Goal: Transaction & Acquisition: Purchase product/service

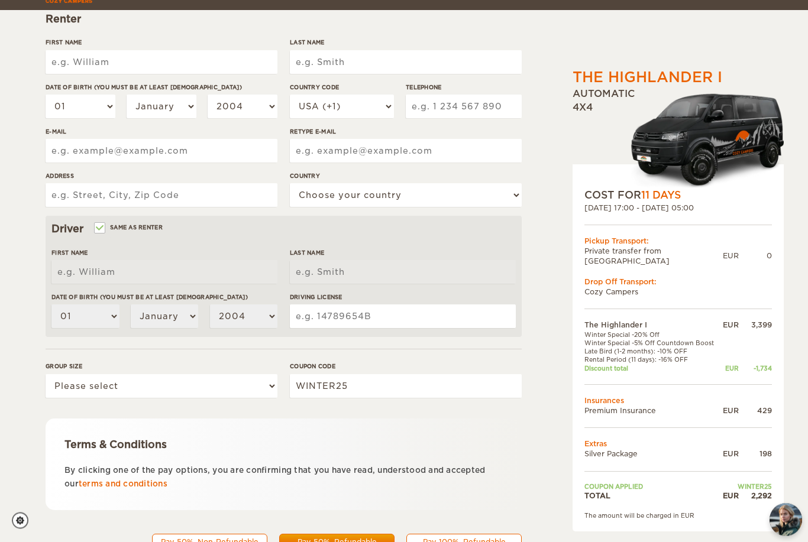
scroll to position [187, 0]
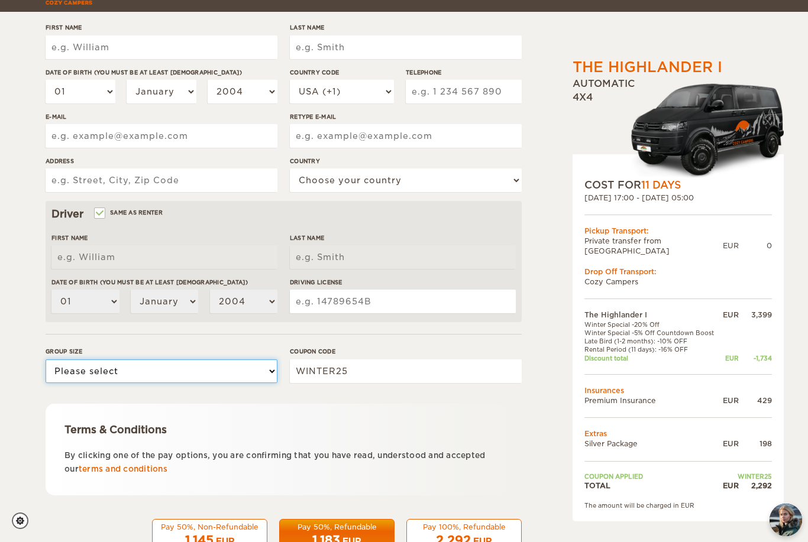
click at [258, 370] on select "Please select 1 2" at bounding box center [162, 372] width 232 height 24
click at [258, 373] on select "Please select 1 2" at bounding box center [162, 372] width 232 height 24
select select "2"
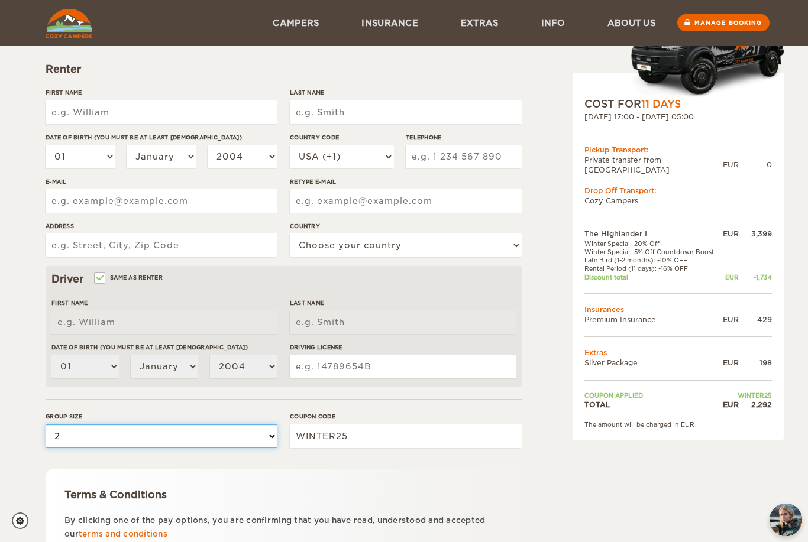
scroll to position [0, 0]
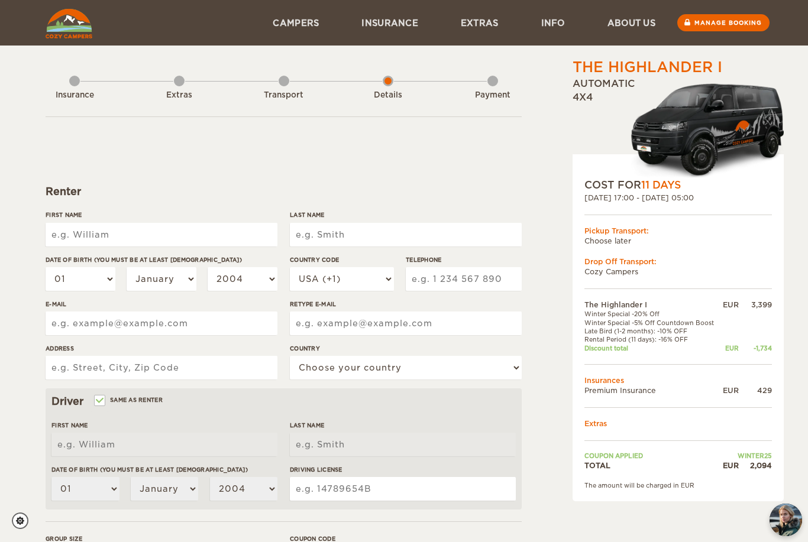
click at [281, 86] on div "Transport" at bounding box center [284, 92] width 11 height 47
click at [289, 76] on div "Transport" at bounding box center [284, 92] width 11 height 47
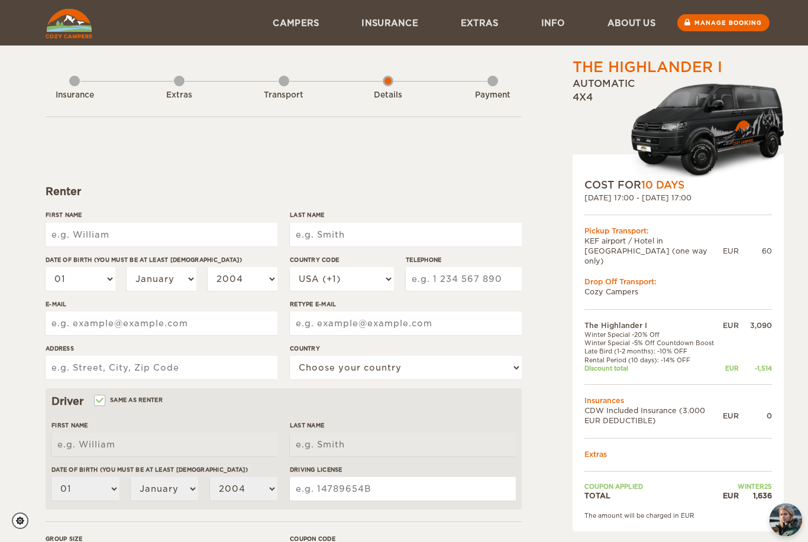
click at [211, 223] on input "First Name" at bounding box center [162, 235] width 232 height 24
type input "[PERSON_NAME]"
click at [409, 235] on input "Last Name" at bounding box center [406, 235] width 232 height 24
type input "[PERSON_NAME]"
type input "nitz"
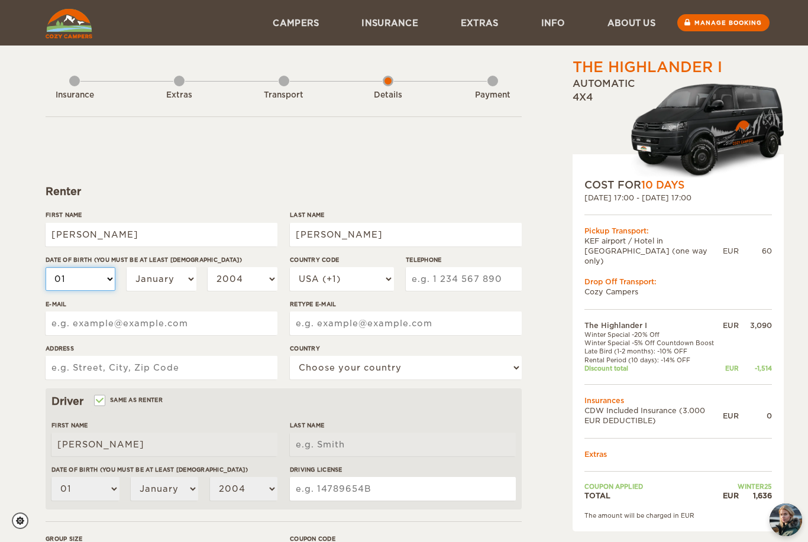
click at [89, 287] on select "01 02 03 04 05 06 07 08 09 10 11 12 13 14 15 16 17 18 19 20 21 22 23 24 25 26 2…" at bounding box center [81, 279] width 70 height 24
type input "nitz"
select select "10"
click at [164, 276] on select "January February March April May June July August September October November De…" at bounding box center [162, 279] width 70 height 24
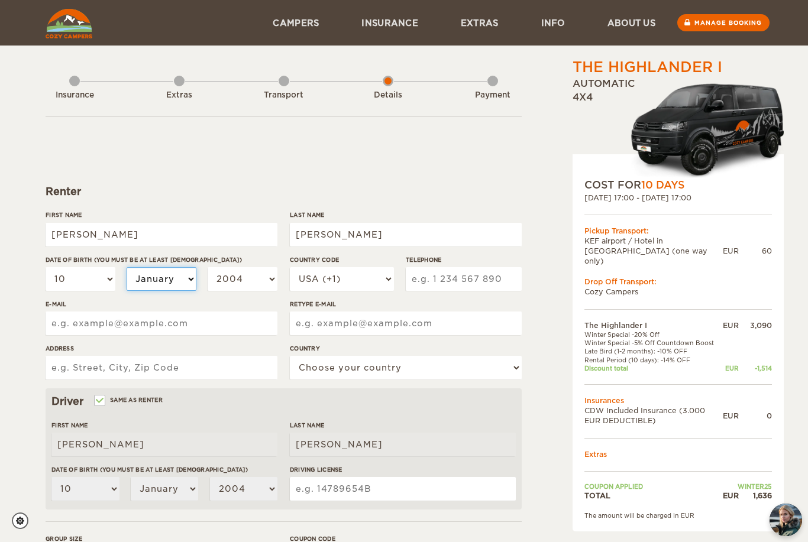
select select "10"
click at [245, 284] on select "2004 2003 2002 2001 2000 1999 1998 1997 1996 1995 1994 1993 1992 1991 1990 1989…" at bounding box center [243, 279] width 70 height 24
select select "1989"
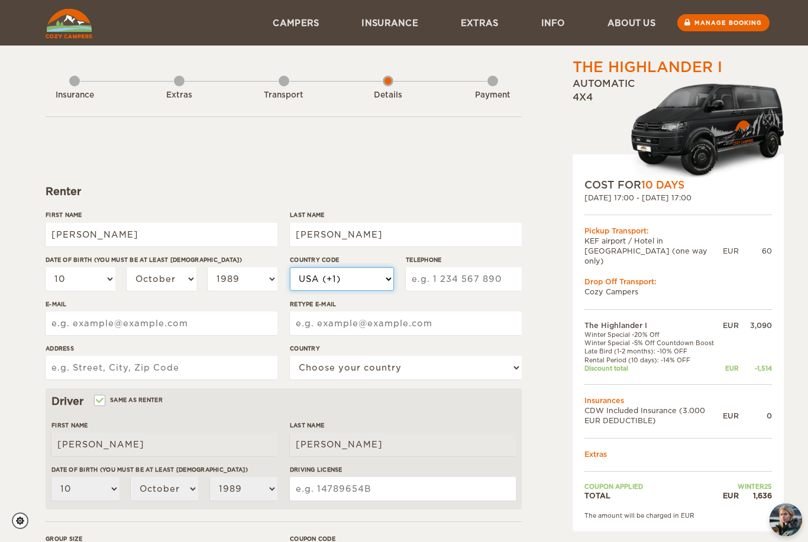
click at [364, 277] on select "USA (+1) UK (+44) Germany (+49) Algeria (+213) Andorra (+376) Angola (+244) Ang…" at bounding box center [342, 279] width 104 height 24
select select "49"
click at [470, 282] on input "Telephone" at bounding box center [464, 279] width 116 height 24
type input "17642983100"
click at [180, 326] on input "E-mail" at bounding box center [162, 324] width 232 height 24
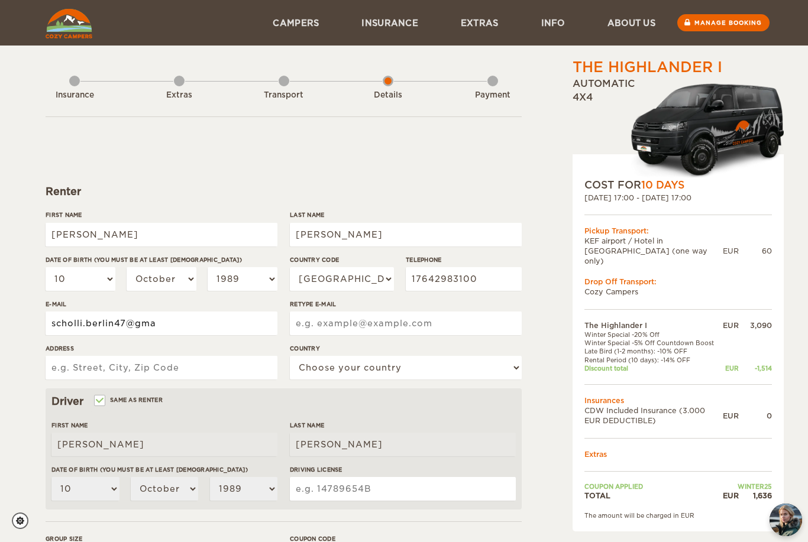
type input "scholli.berlin47@gma"
click at [299, 238] on input "nitz" at bounding box center [406, 235] width 232 height 24
type input "Nitz"
click at [199, 329] on input "scholli.berlin47@gma" at bounding box center [162, 324] width 232 height 24
type input "Nitz"
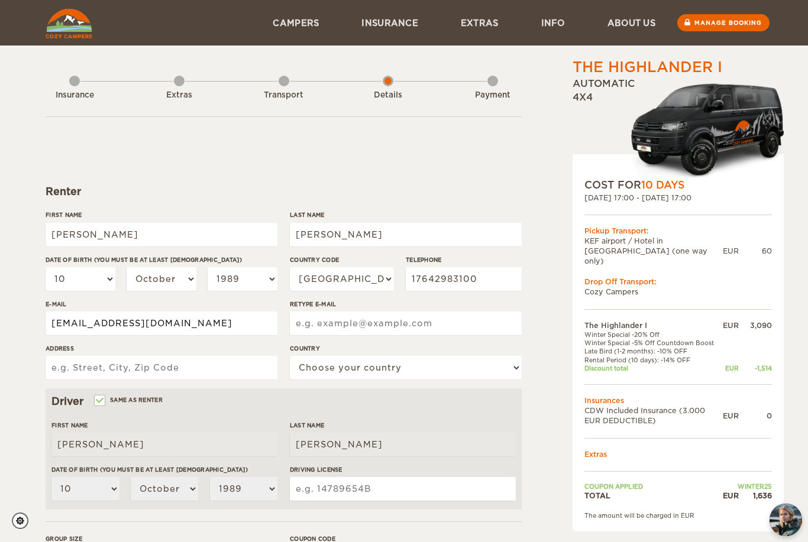
type input "scholli.berlin47@gmail.com"
click at [430, 329] on input "Retype E-mail" at bounding box center [406, 324] width 232 height 24
type input "scholli.berlin47@gmail.com"
click at [90, 365] on input "Address" at bounding box center [162, 368] width 232 height 24
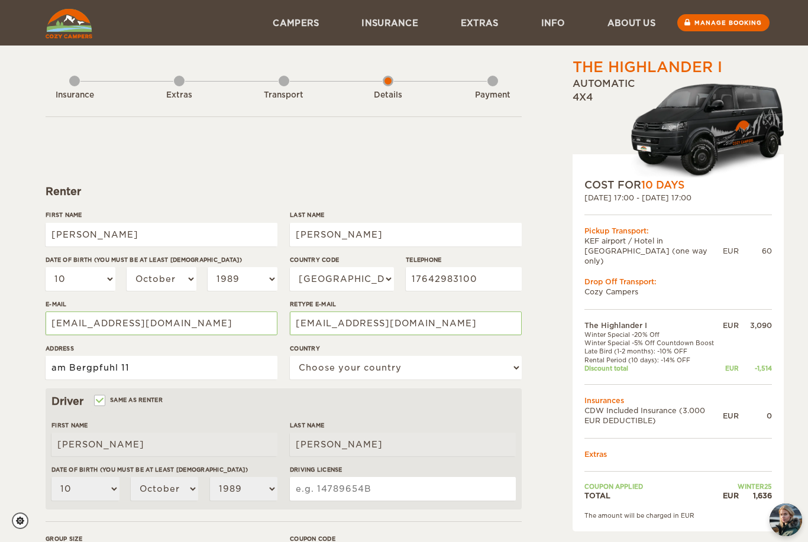
click at [59, 365] on input "am Bergpfuhl 11" at bounding box center [162, 368] width 232 height 24
type input "Am Bergpfuhl 11"
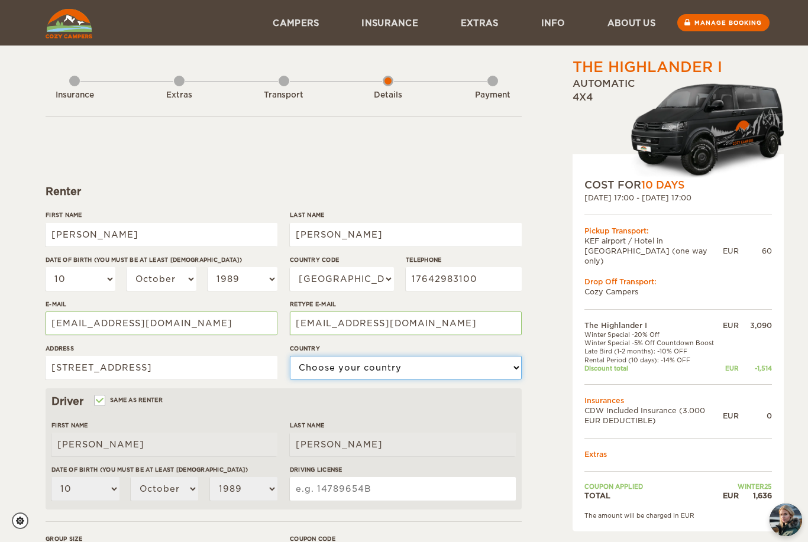
click at [440, 366] on select "Choose your country United States United Kingdom Germany Afghanistan Albania Al…" at bounding box center [406, 368] width 232 height 24
select select "77"
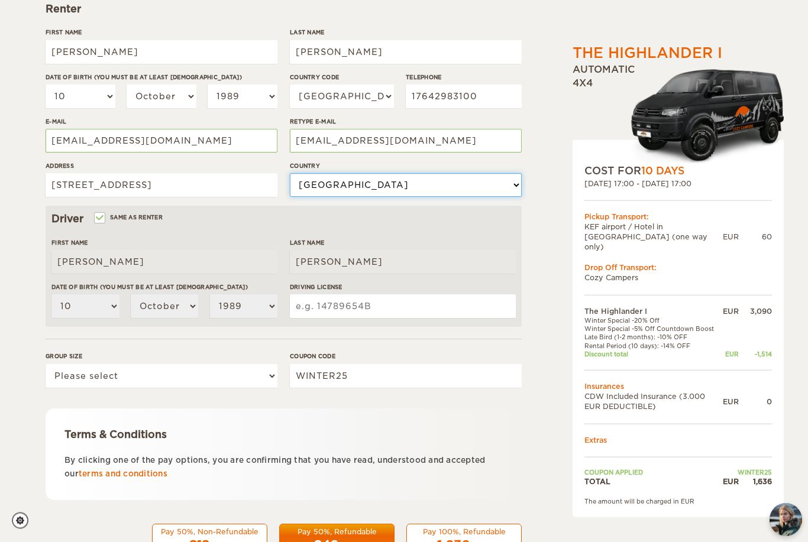
scroll to position [185, 0]
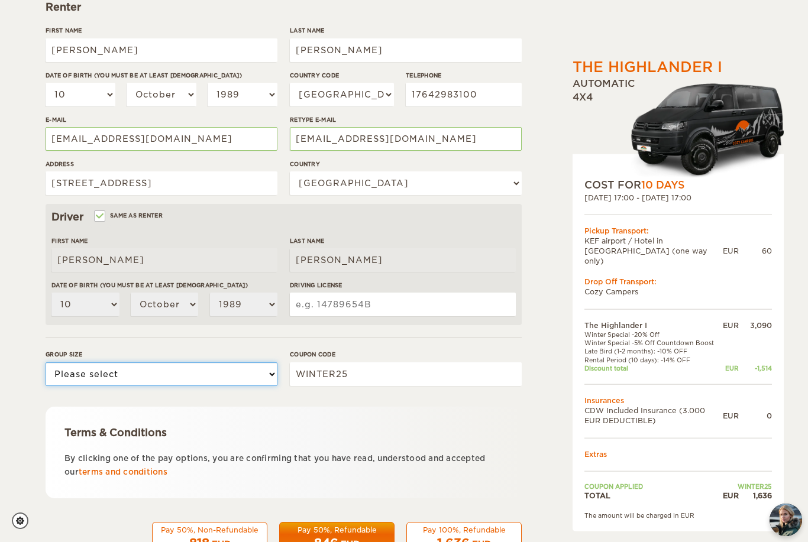
click at [247, 368] on select "Please select 1 2" at bounding box center [162, 375] width 232 height 24
select select "2"
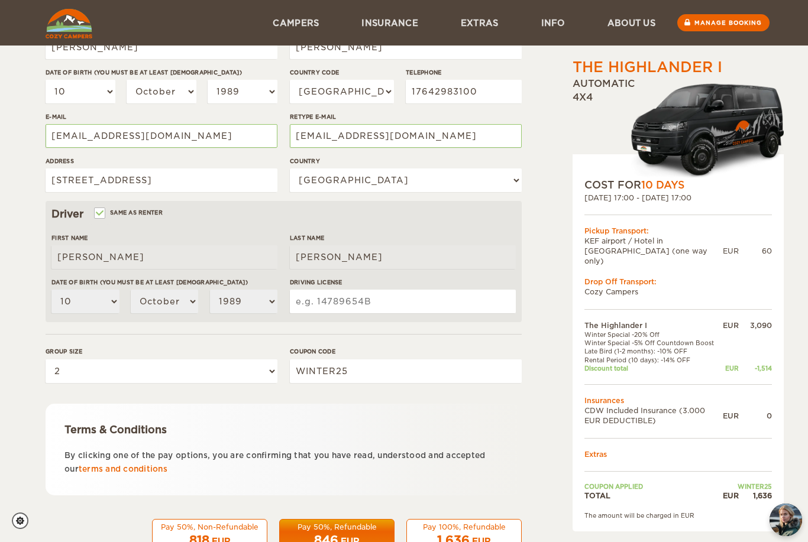
click at [205, 534] on span "818" at bounding box center [199, 540] width 20 height 14
click at [215, 536] on div "EUR" at bounding box center [221, 542] width 19 height 12
click at [480, 522] on div "Pay 100%, Refundable" at bounding box center [464, 527] width 100 height 10
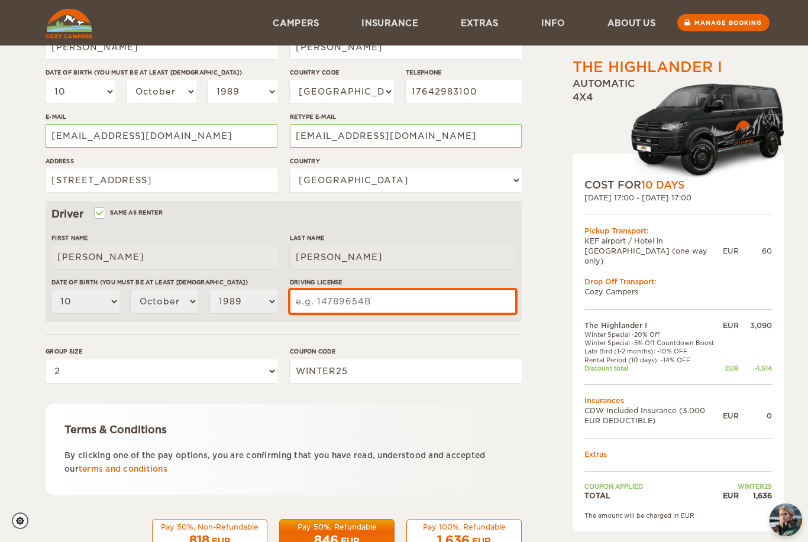
click at [455, 297] on input "Driving License" at bounding box center [403, 302] width 226 height 24
click at [480, 296] on input "Driving License" at bounding box center [403, 302] width 226 height 24
type input "C010AM46X25"
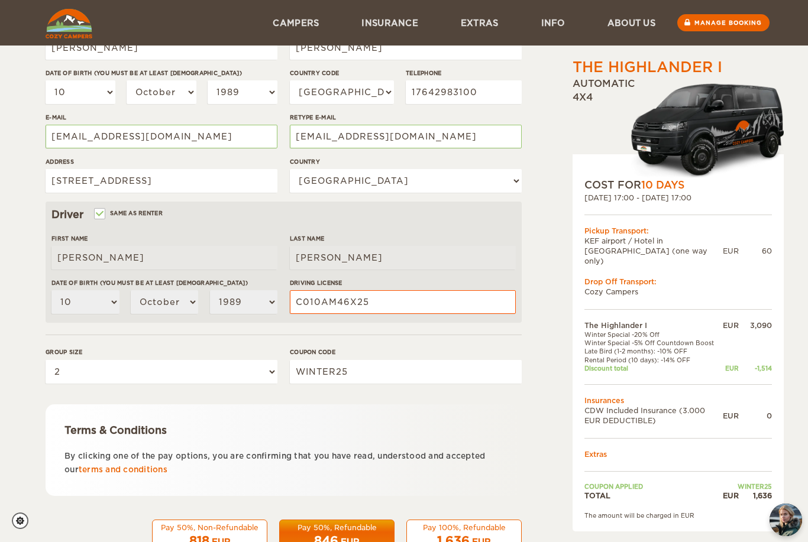
click at [463, 523] on div "Pay 100%, Refundable" at bounding box center [464, 528] width 100 height 10
click at [449, 534] on span "1,636" at bounding box center [453, 541] width 33 height 14
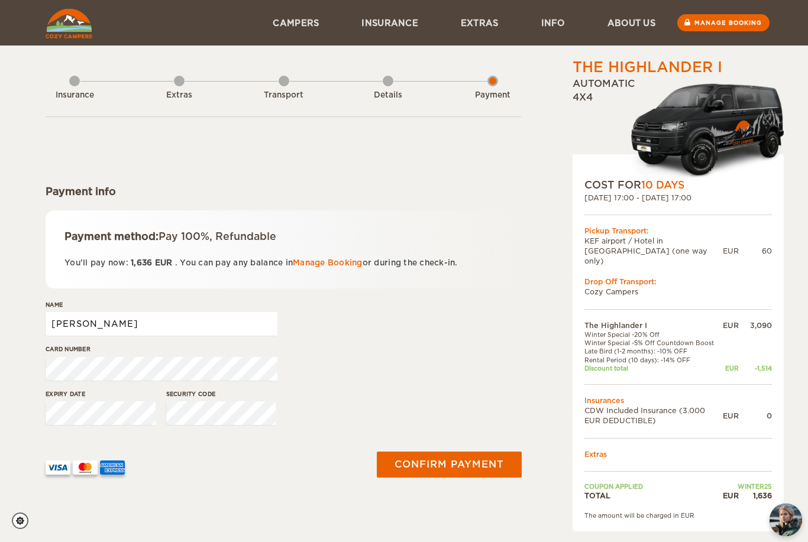
click at [240, 313] on input "[PERSON_NAME]" at bounding box center [162, 324] width 232 height 24
type input "K"
type input "Victoria Schmiegel"
click at [465, 461] on button "Confirm payment" at bounding box center [449, 465] width 145 height 26
click at [92, 324] on input "[PERSON_NAME]" at bounding box center [162, 324] width 232 height 24
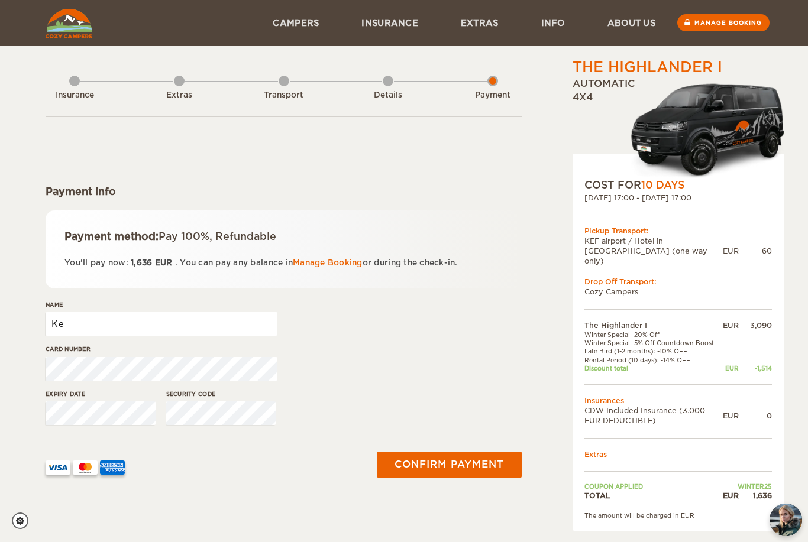
type input "K"
type input "[PERSON_NAME]"
click at [474, 474] on button "Confirm payment" at bounding box center [449, 465] width 145 height 26
click at [200, 317] on input "[PERSON_NAME]" at bounding box center [162, 324] width 232 height 24
type input "K"
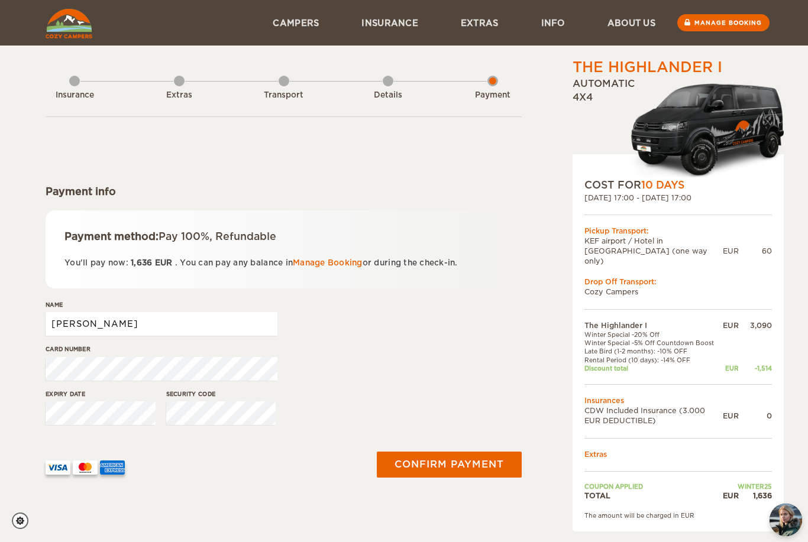
type input "[PERSON_NAME]"
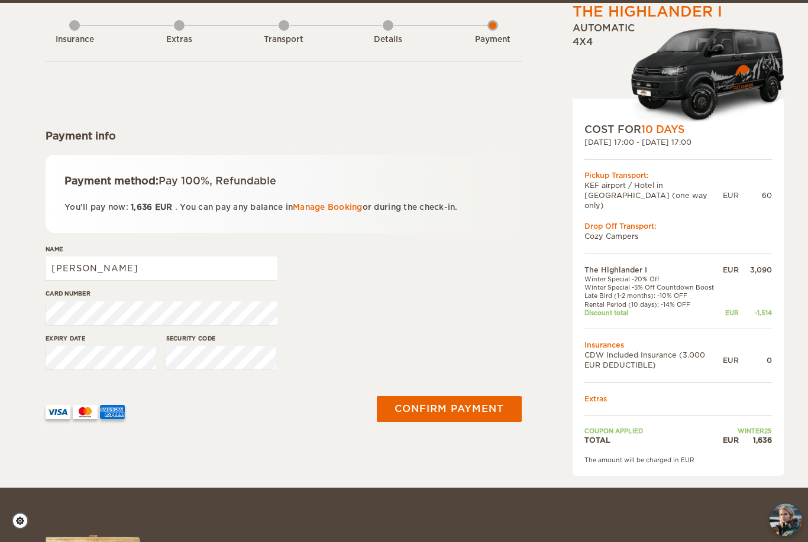
scroll to position [59, 0]
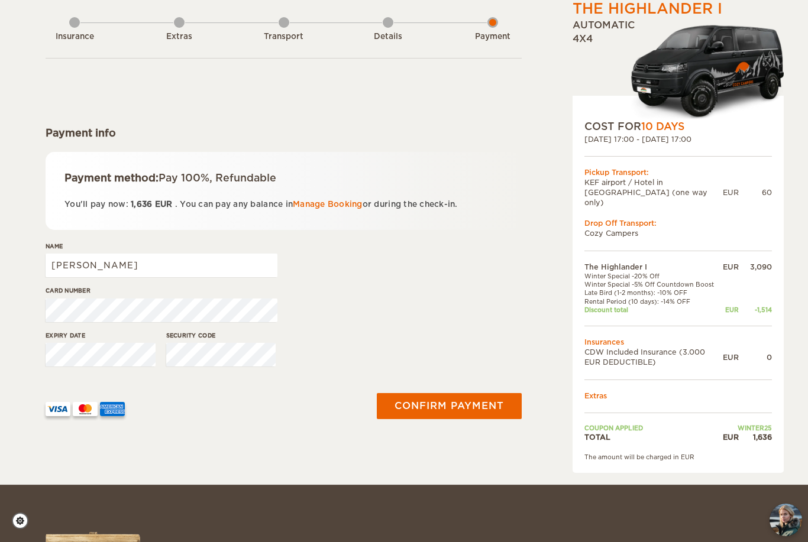
click at [454, 408] on button "Confirm payment" at bounding box center [449, 406] width 145 height 26
